Goal: Go to known website: Access a specific website the user already knows

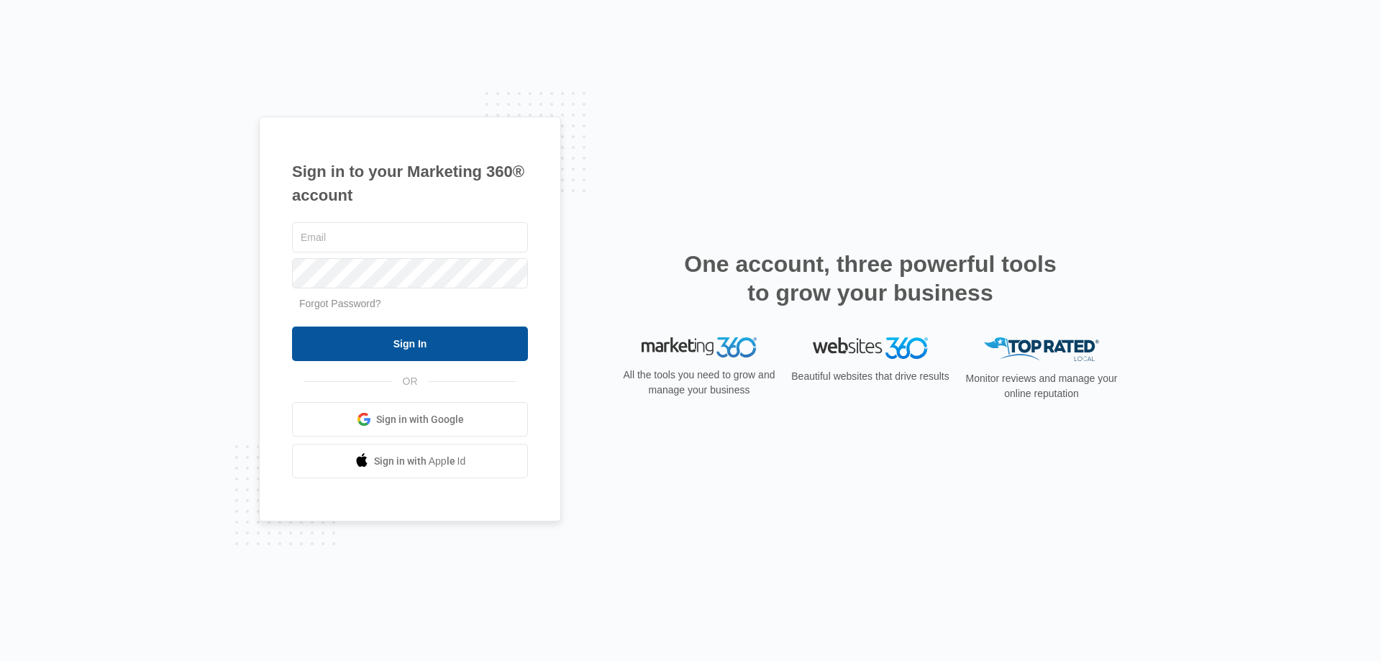
type input "[EMAIL_ADDRESS][DOMAIN_NAME]"
click at [376, 342] on input "Sign In" at bounding box center [410, 344] width 236 height 35
